Goal: Task Accomplishment & Management: Use online tool/utility

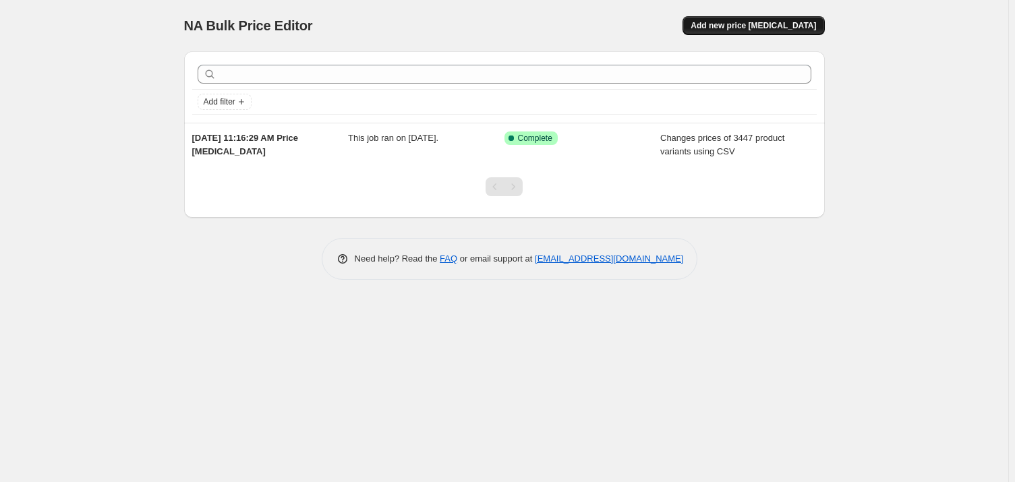
click at [762, 29] on span "Add new price change job" at bounding box center [753, 25] width 125 height 11
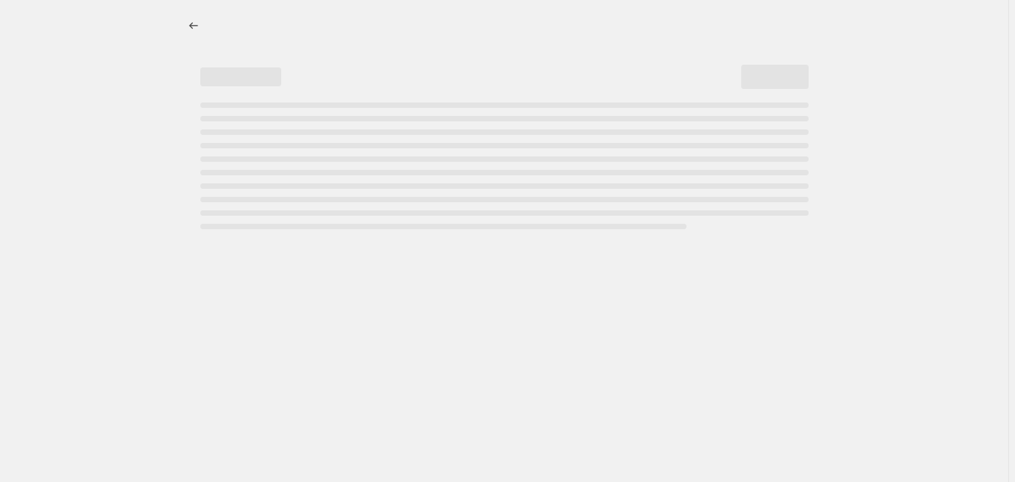
select select "percentage"
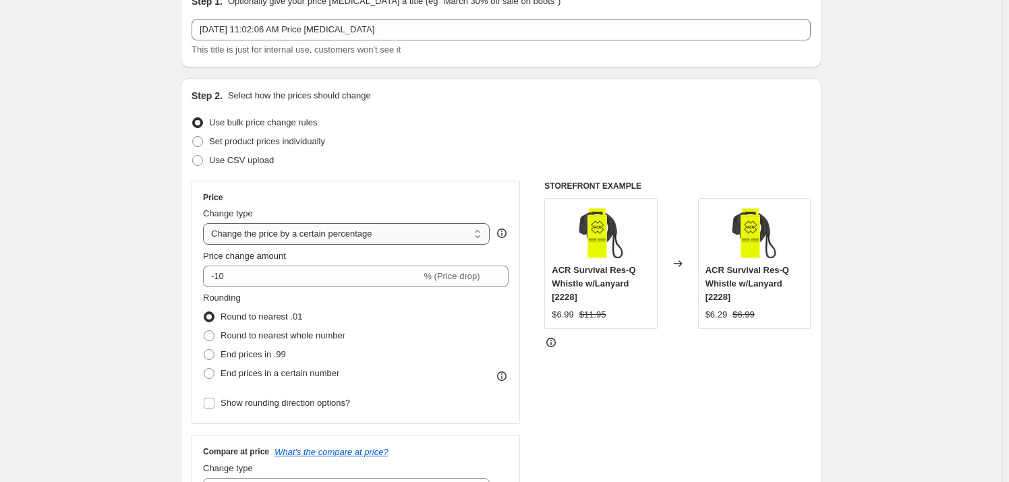
scroll to position [72, 0]
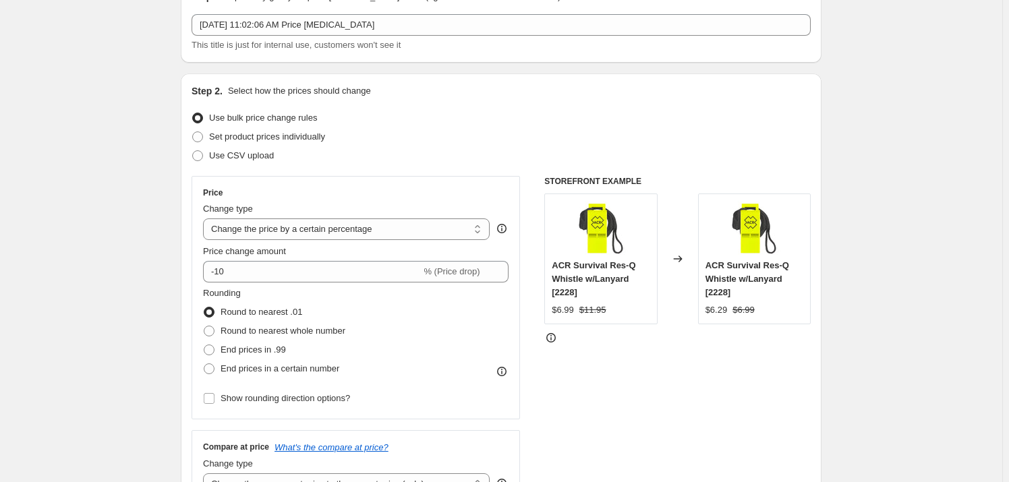
drag, startPoint x: 121, startPoint y: 142, endPoint x: 154, endPoint y: 155, distance: 35.7
click at [201, 158] on span at bounding box center [197, 155] width 11 height 11
click at [193, 151] on input "Use CSV upload" at bounding box center [192, 150] width 1 height 1
radio input "true"
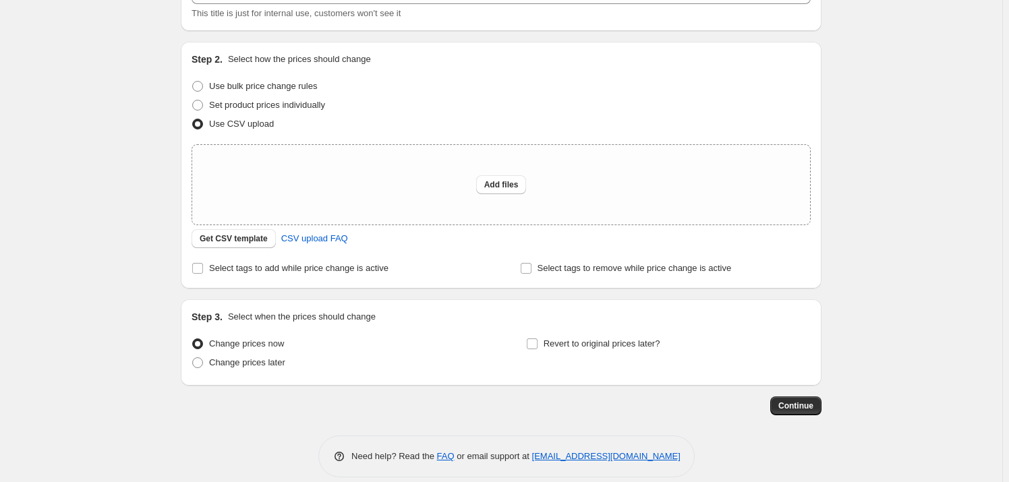
scroll to position [119, 0]
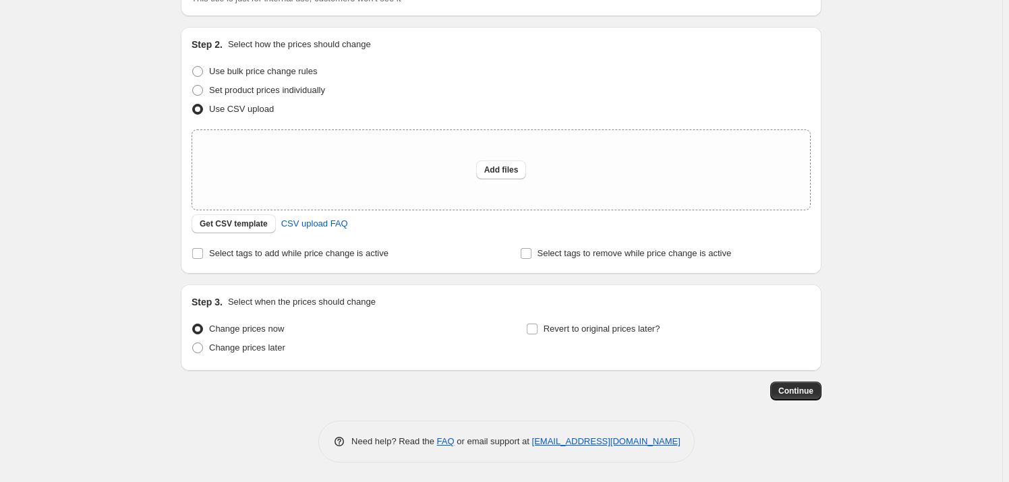
drag, startPoint x: 277, startPoint y: 235, endPoint x: 277, endPoint y: 275, distance: 39.8
click at [223, 213] on div "Upload files Add files Get CSV template CSV upload FAQ" at bounding box center [501, 181] width 619 height 104
click at [221, 222] on span "Get CSV template" at bounding box center [234, 224] width 68 height 11
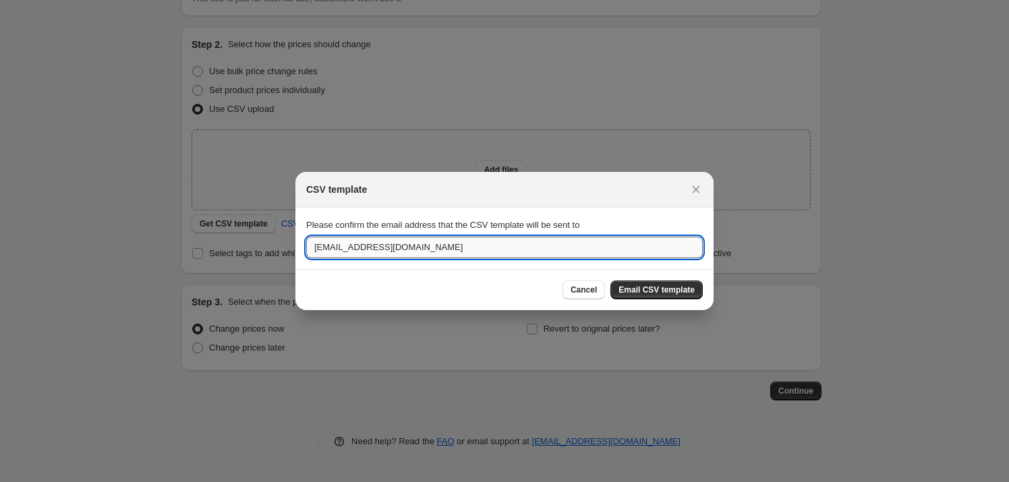
click at [542, 242] on input "harborsuppliers@gmail.com" at bounding box center [504, 248] width 397 height 22
type input "cboynton83@gmail.com"
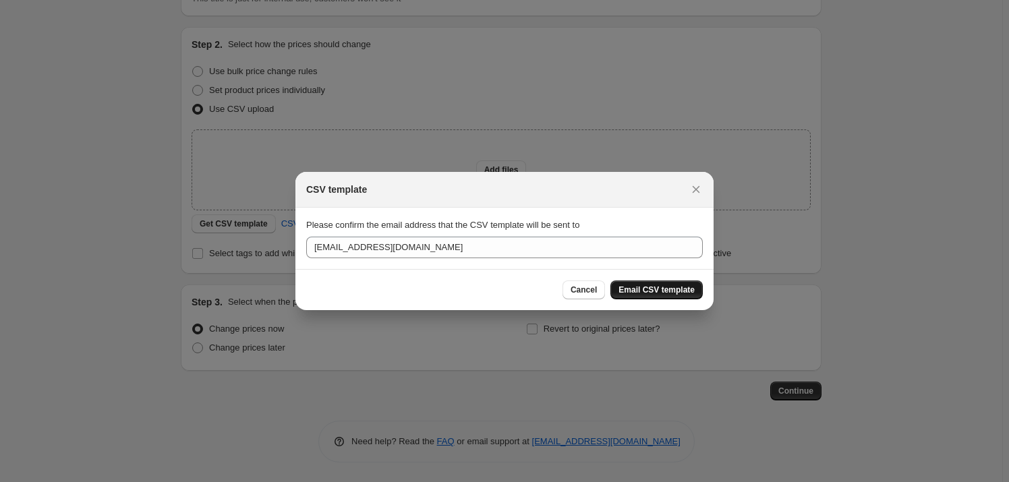
click at [664, 289] on span "Email CSV template" at bounding box center [656, 290] width 76 height 11
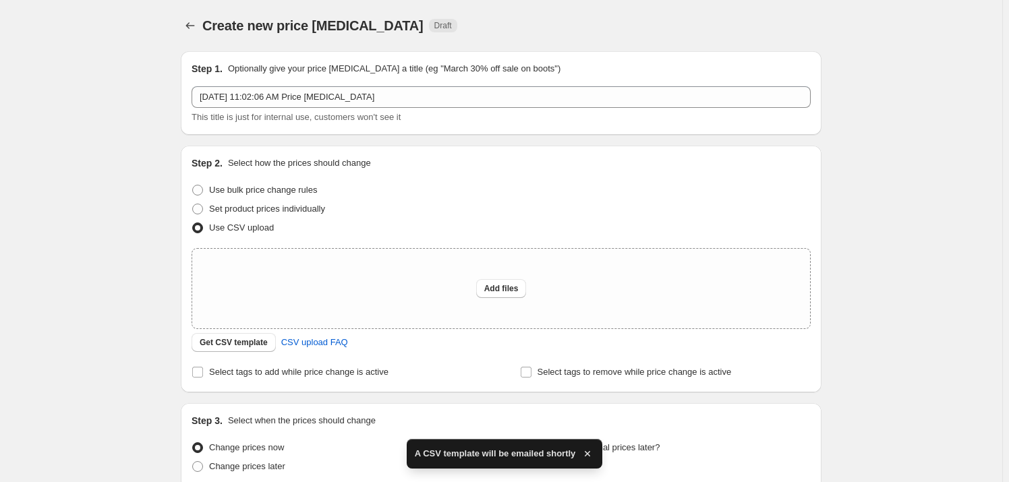
scroll to position [119, 0]
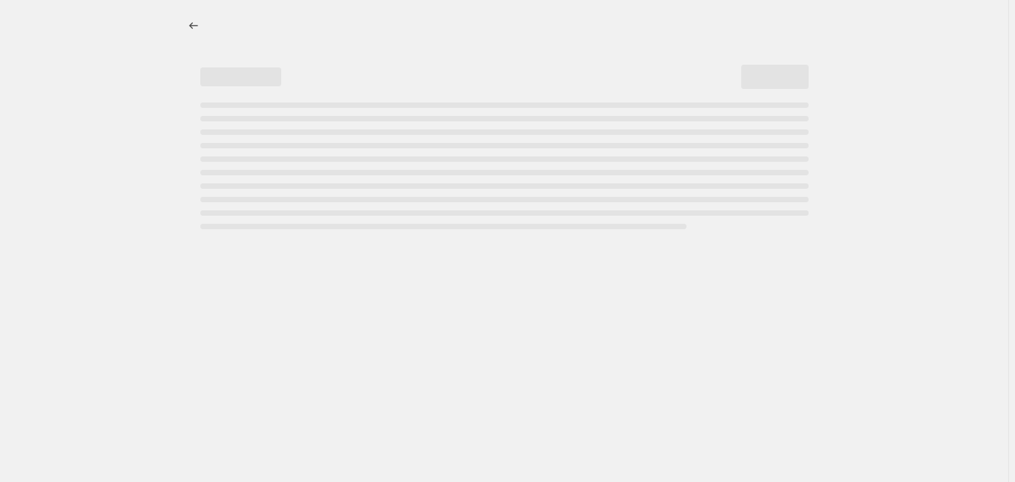
select select "percentage"
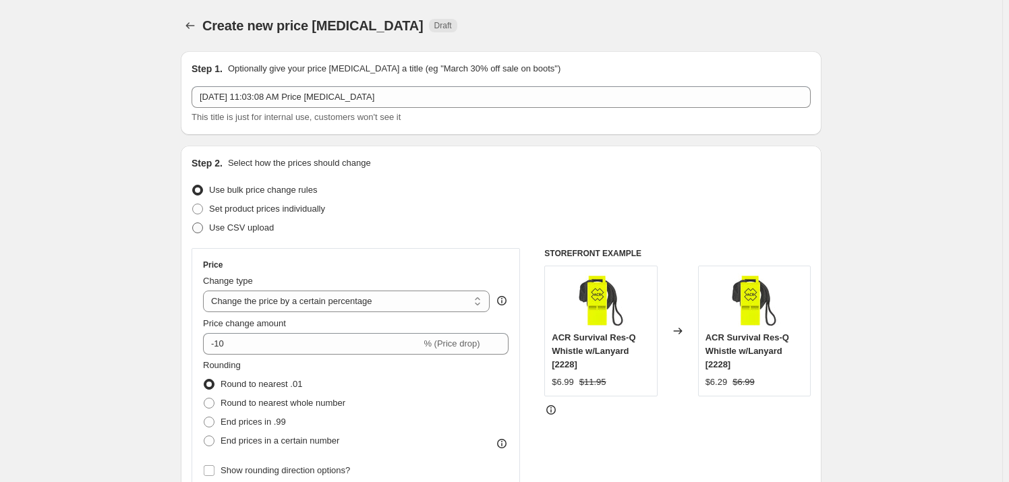
click at [228, 227] on span "Use CSV upload" at bounding box center [241, 228] width 65 height 10
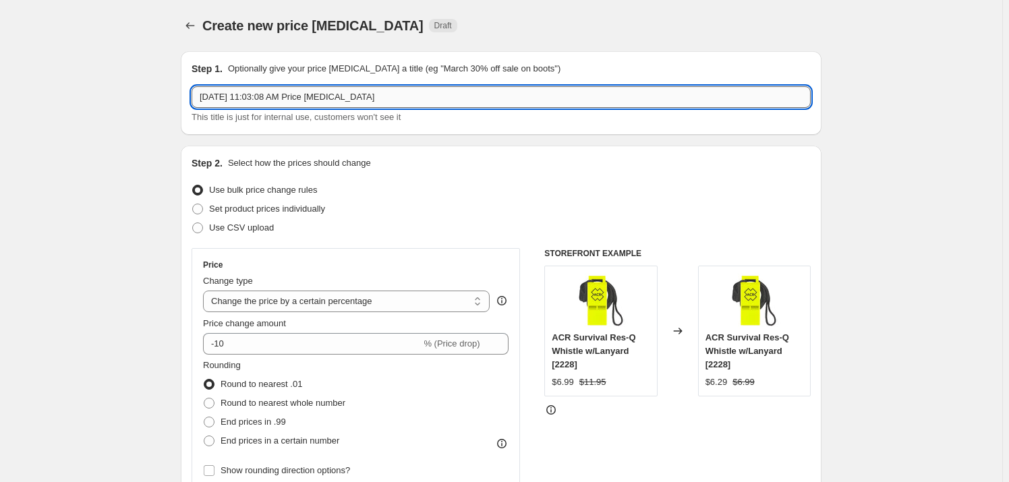
click at [357, 100] on input "Sep 10, 2025, 11:03:08 AM Price change job" at bounding box center [501, 97] width 619 height 22
click at [358, 100] on input "Sep 10, 2025, 11:03:08 AM Price change job" at bounding box center [501, 97] width 619 height 22
type input "HH WW MAP UPDATE"
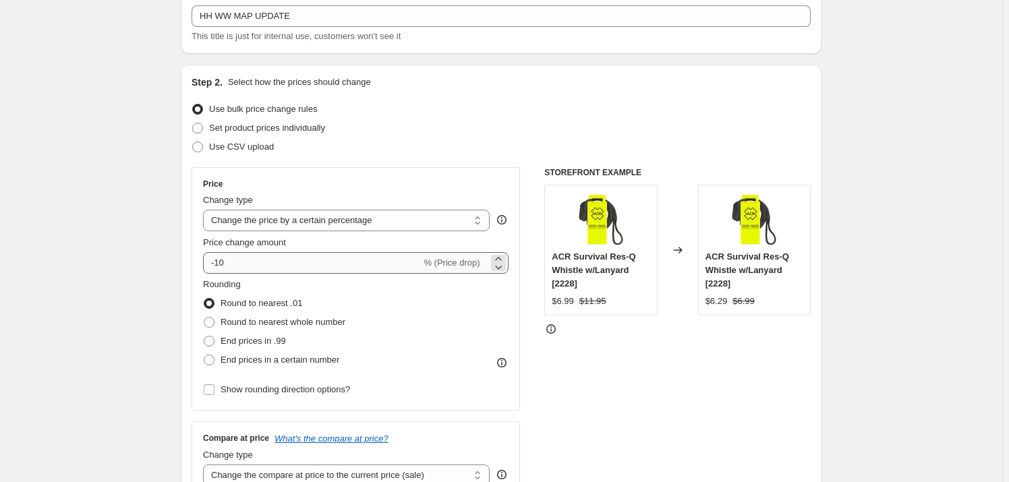
drag, startPoint x: 61, startPoint y: 187, endPoint x: 236, endPoint y: 304, distance: 210.1
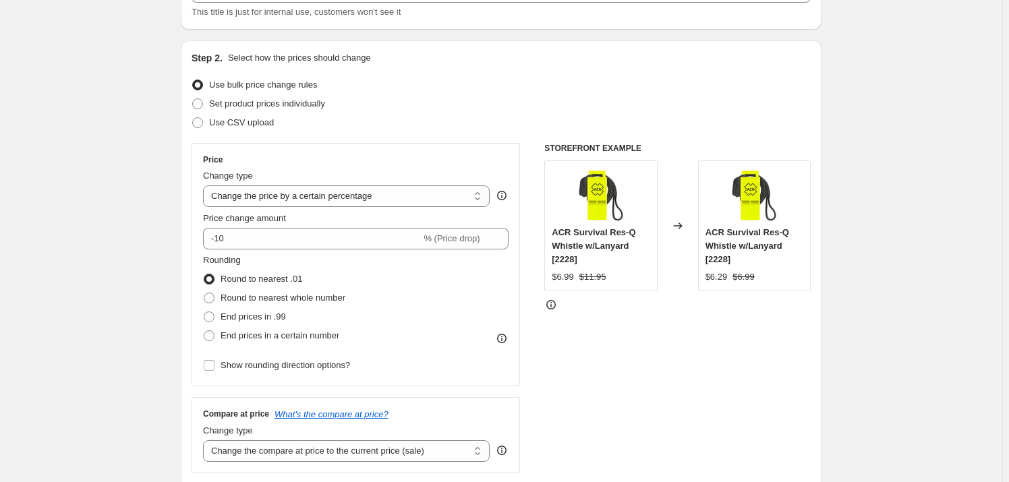
drag, startPoint x: 101, startPoint y: 211, endPoint x: 117, endPoint y: 217, distance: 16.7
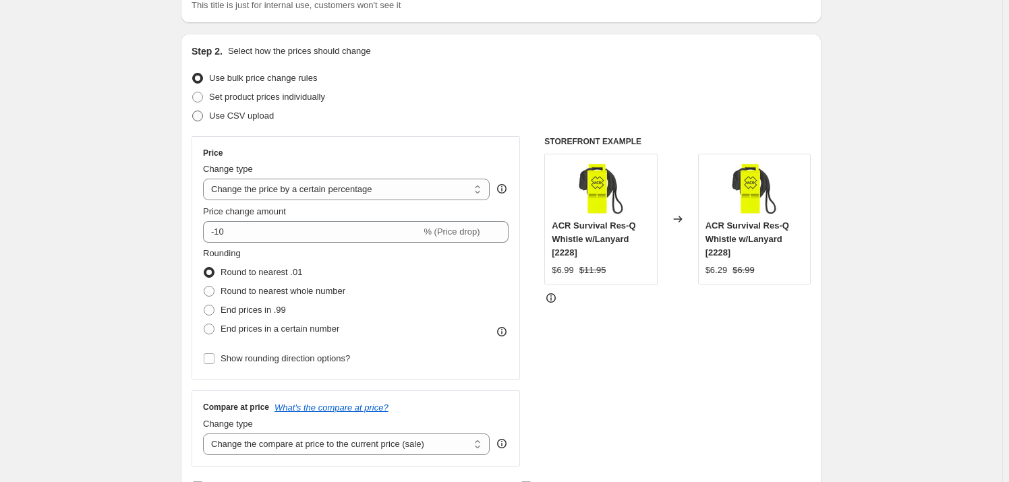
click at [198, 117] on span at bounding box center [197, 116] width 11 height 11
click at [193, 111] on input "Use CSV upload" at bounding box center [192, 111] width 1 height 1
radio input "true"
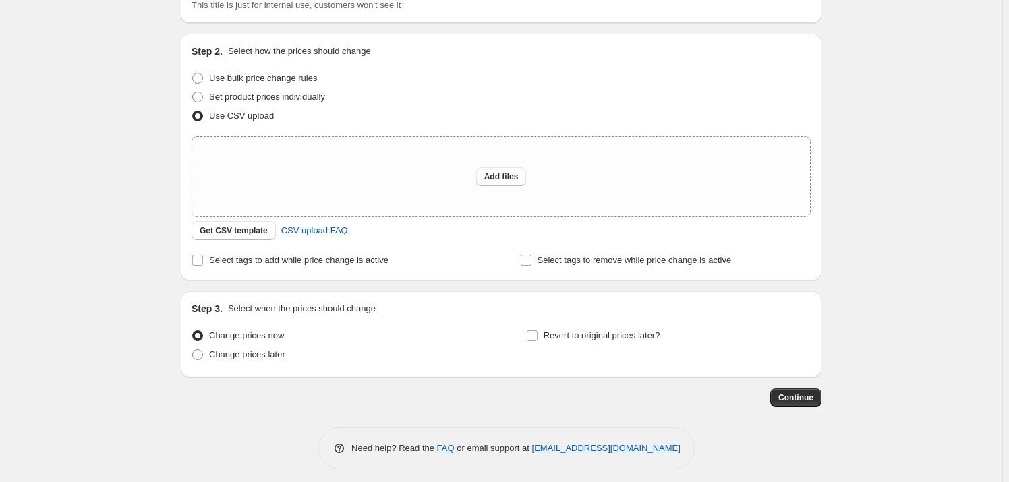
click at [108, 168] on div "Create new price change job. This page is ready Create new price change job Dra…" at bounding box center [501, 189] width 1002 height 602
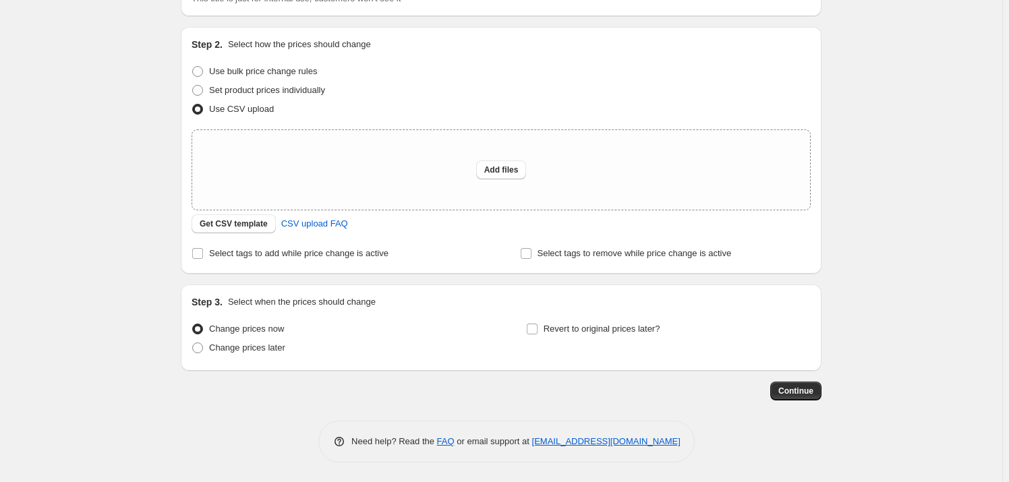
drag, startPoint x: 109, startPoint y: 174, endPoint x: 276, endPoint y: 286, distance: 200.7
click at [498, 169] on span "Add files" at bounding box center [501, 170] width 34 height 11
type input "C:\fakepath\Helly-Hansen-Workwear-FW25-MAP-List-US.xlsx"
click at [486, 168] on button "Add files" at bounding box center [501, 170] width 51 height 19
type input "C:\fakepath\Helly-Hansen-Workwear-FW25-MAP-List-US.csv"
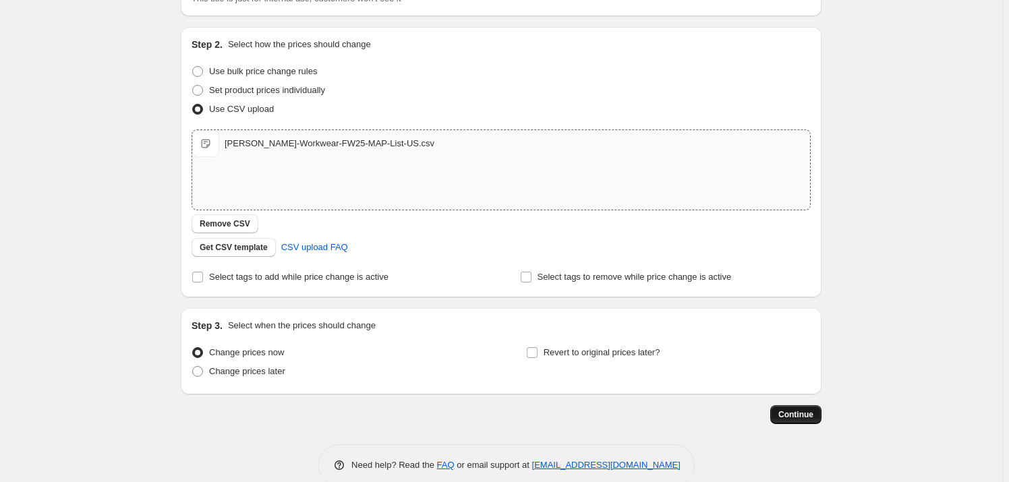
click at [810, 415] on span "Continue" at bounding box center [795, 414] width 35 height 11
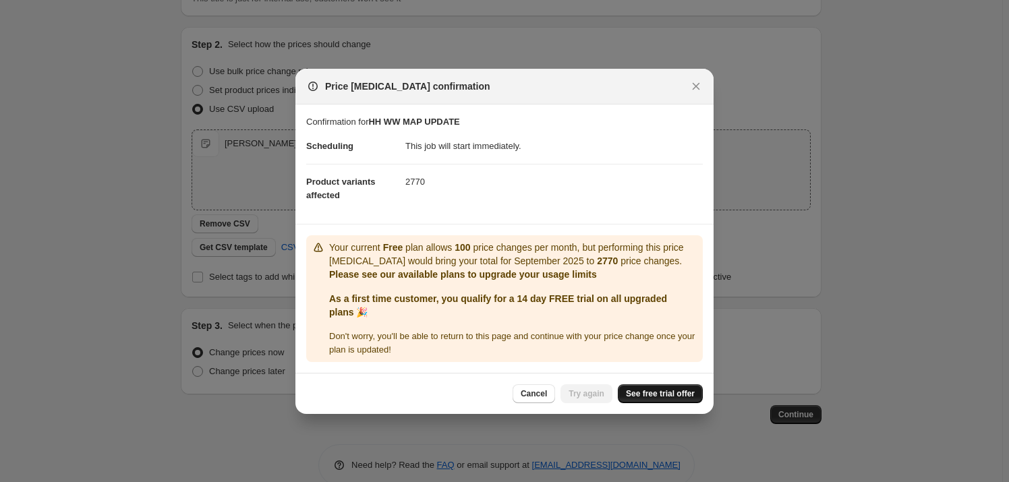
click at [652, 395] on span "See free trial offer" at bounding box center [660, 393] width 69 height 11
click at [700, 98] on div "Price change job confirmation" at bounding box center [504, 87] width 418 height 36
click at [693, 85] on icon "Close" at bounding box center [695, 86] width 13 height 13
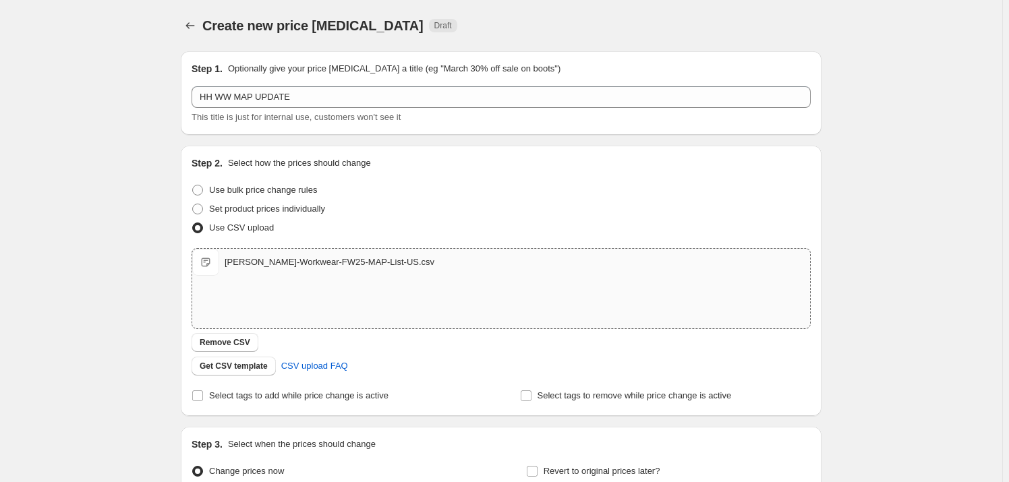
scroll to position [119, 0]
